Goal: Task Accomplishment & Management: Complete application form

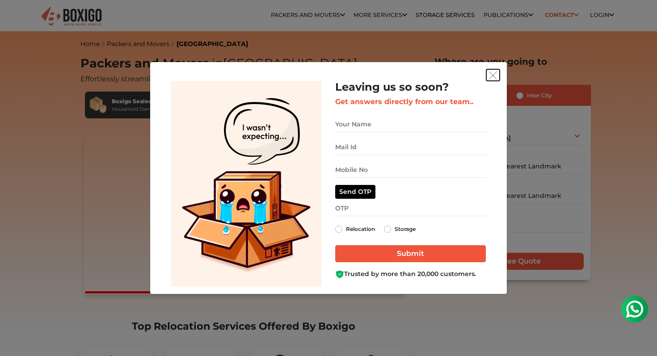
click at [491, 78] on img "get free quote dialog" at bounding box center [493, 75] width 8 height 8
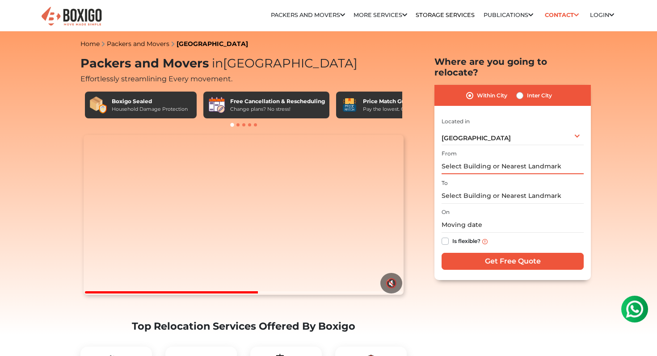
click at [490, 159] on input "text" at bounding box center [512, 167] width 142 height 16
click at [470, 188] on input "text" at bounding box center [512, 196] width 142 height 16
click at [479, 159] on input "text" at bounding box center [512, 167] width 142 height 16
click at [470, 126] on div "[GEOGRAPHIC_DATA] Select City [GEOGRAPHIC_DATA] [GEOGRAPHIC_DATA] [GEOGRAPHIC_D…" at bounding box center [512, 135] width 142 height 19
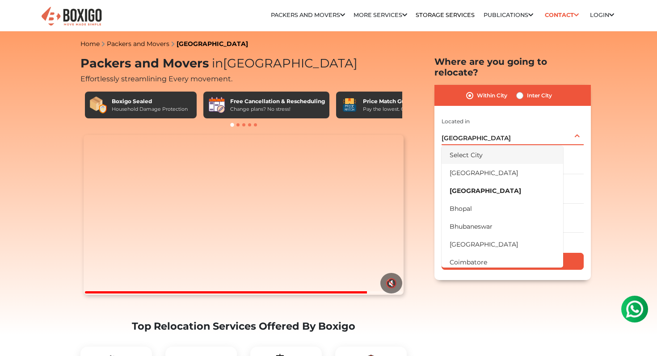
click at [467, 149] on li "Select City" at bounding box center [501, 155] width 121 height 18
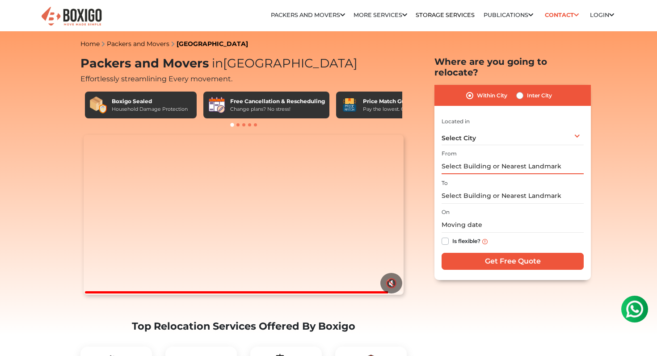
click at [478, 161] on input "text" at bounding box center [512, 167] width 142 height 16
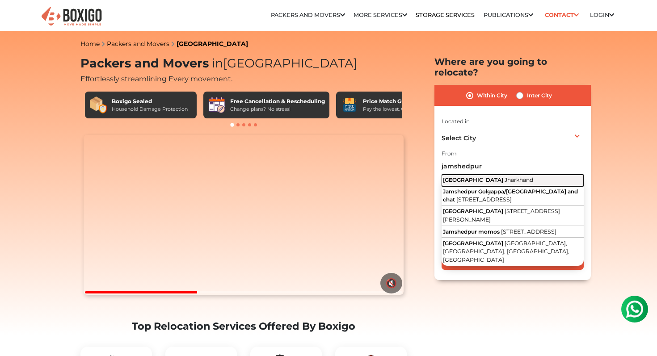
click at [492, 175] on button "Jamshedpur [GEOGRAPHIC_DATA]" at bounding box center [512, 181] width 142 height 12
type input "[GEOGRAPHIC_DATA], [GEOGRAPHIC_DATA]"
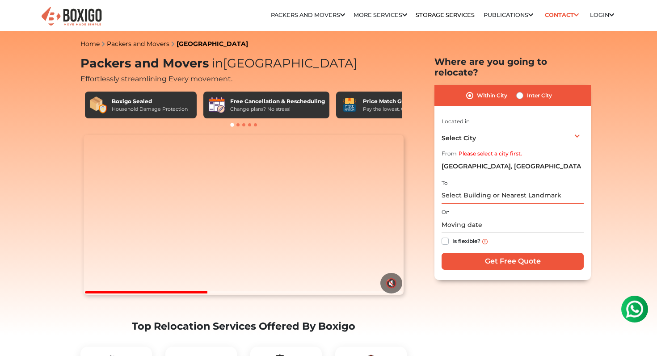
click at [490, 188] on input "text" at bounding box center [512, 196] width 142 height 16
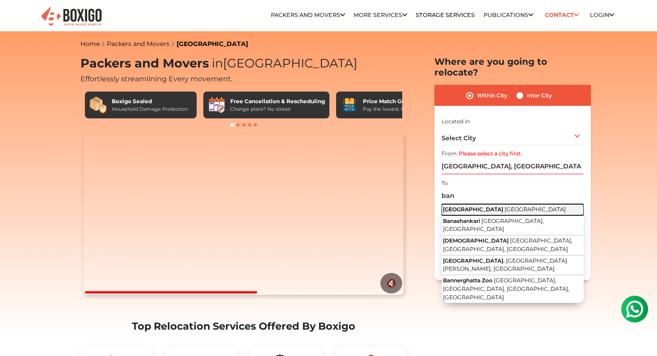
click at [504, 206] on span "[GEOGRAPHIC_DATA]" at bounding box center [534, 209] width 61 height 7
type input "[GEOGRAPHIC_DATA], [GEOGRAPHIC_DATA]"
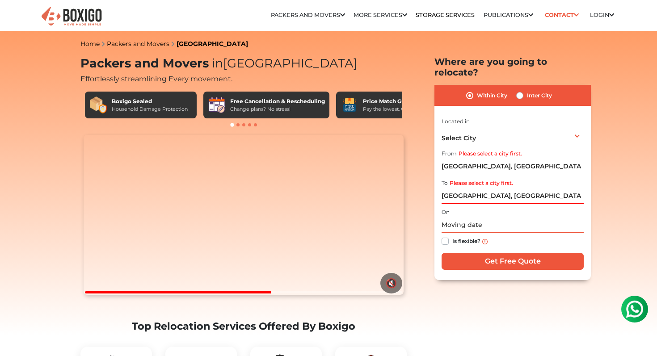
click at [471, 217] on input "text" at bounding box center [512, 225] width 142 height 16
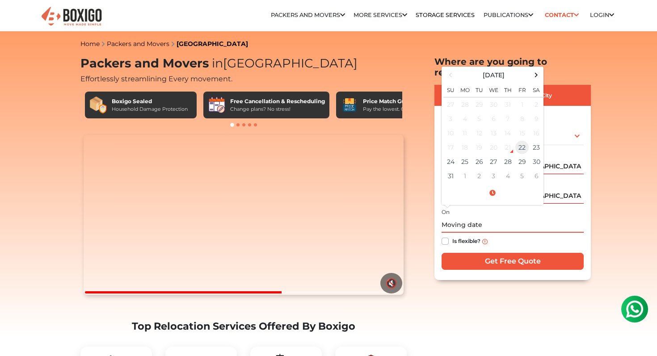
click at [520, 143] on td "22" at bounding box center [522, 147] width 14 height 14
type input "[DATE] 11:16 PM"
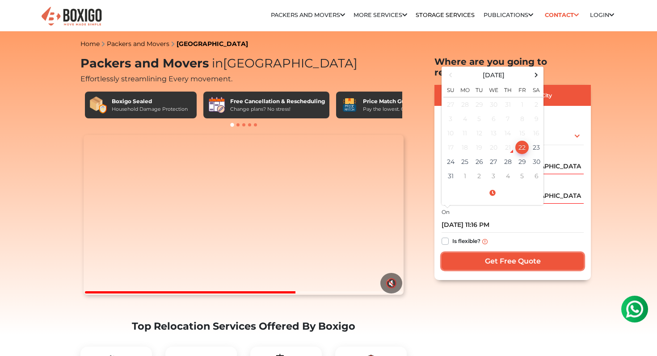
click at [472, 253] on input "Get Free Quote" at bounding box center [512, 261] width 142 height 17
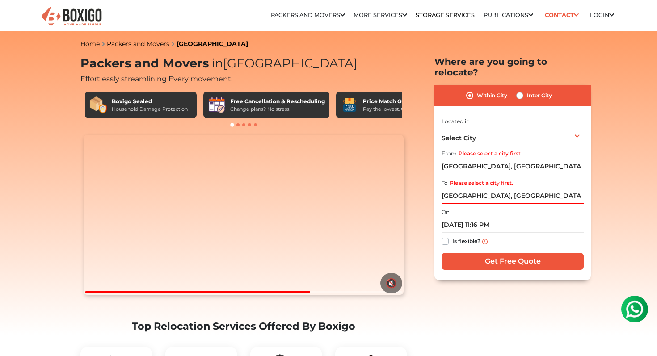
click at [448, 233] on div "Is flexible?" at bounding box center [512, 241] width 142 height 17
click at [452, 236] on label "Is flexible?" at bounding box center [466, 240] width 28 height 9
click at [443, 236] on input "Is flexible?" at bounding box center [444, 240] width 7 height 9
checkbox input "true"
click at [493, 260] on div "I am shifting my 1 BHK 2 BHK 3 BHK 3 + BHK FEW ITEMS FEW ITEMS 1 BHK 2 BHK 3 BH…" at bounding box center [512, 194] width 142 height 157
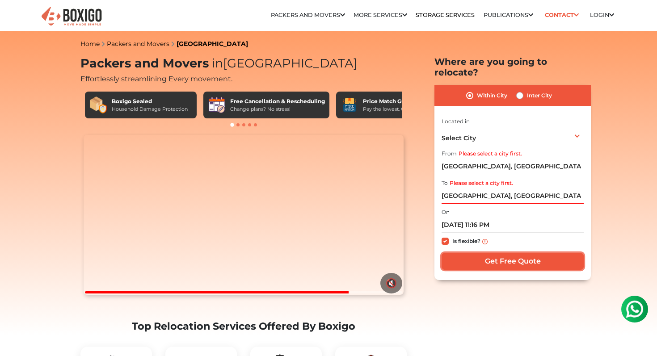
click at [496, 253] on input "Get Free Quote" at bounding box center [512, 261] width 142 height 17
click at [497, 159] on input "[GEOGRAPHIC_DATA], [GEOGRAPHIC_DATA]" at bounding box center [512, 167] width 142 height 16
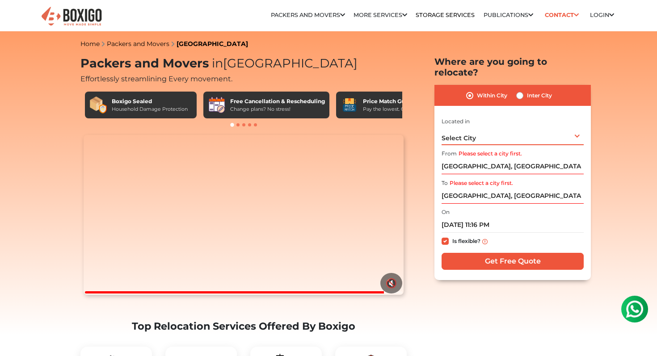
click at [501, 129] on div "Select City Select City [GEOGRAPHIC_DATA] [GEOGRAPHIC_DATA] [GEOGRAPHIC_DATA] […" at bounding box center [512, 135] width 142 height 19
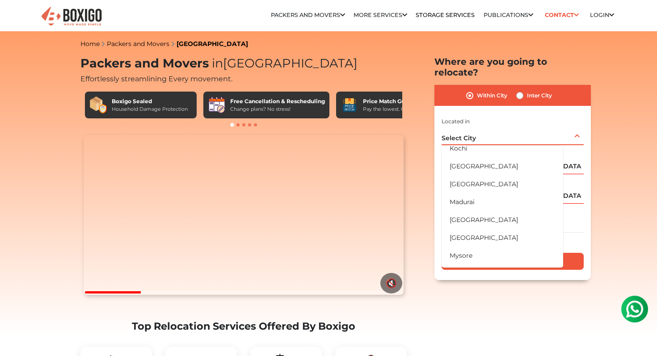
scroll to position [522, 0]
